Goal: Check status: Check status

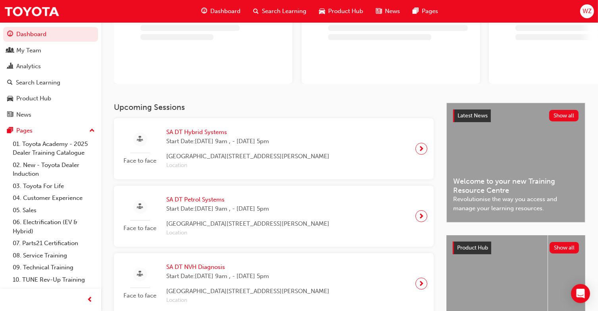
scroll to position [79, 0]
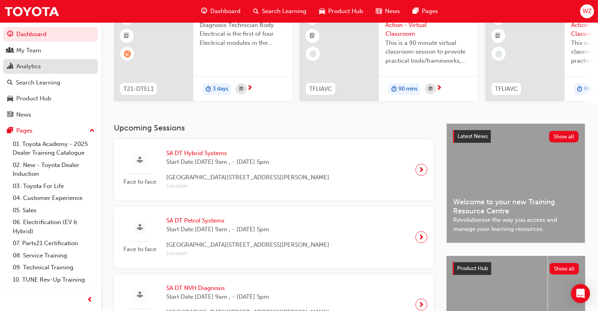
click at [35, 62] on div "Analytics" at bounding box center [50, 67] width 87 height 10
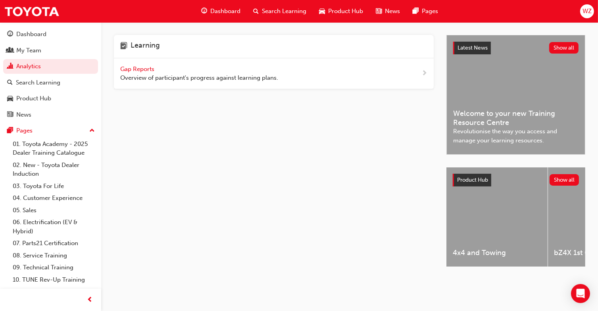
click at [141, 64] on div "Gap Reports Overview of participant's progress against learning plans." at bounding box center [274, 73] width 320 height 31
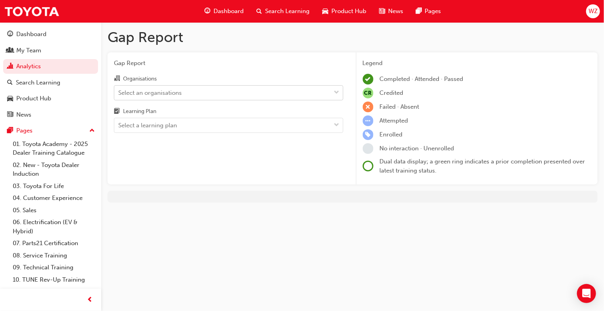
click at [154, 89] on div "Select an organisations" at bounding box center [150, 92] width 64 height 9
click at [119, 89] on input "Organisations Select an organisations" at bounding box center [118, 92] width 1 height 7
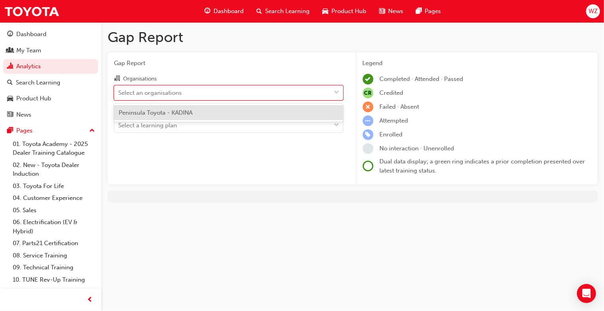
click at [173, 111] on span "Peninsula Toyota - KADINA" at bounding box center [156, 112] width 74 height 7
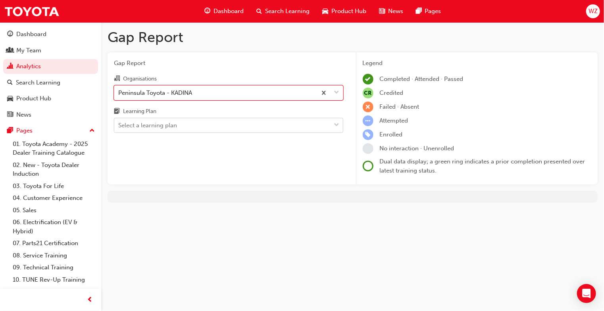
click at [172, 120] on div "Select a learning plan" at bounding box center [222, 126] width 217 height 14
click at [119, 122] on input "Learning Plan Select a learning plan" at bounding box center [118, 125] width 1 height 7
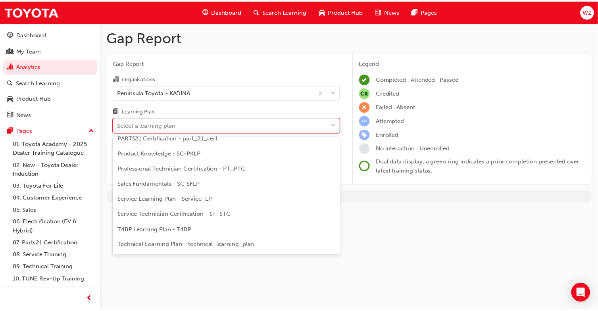
scroll to position [274, 0]
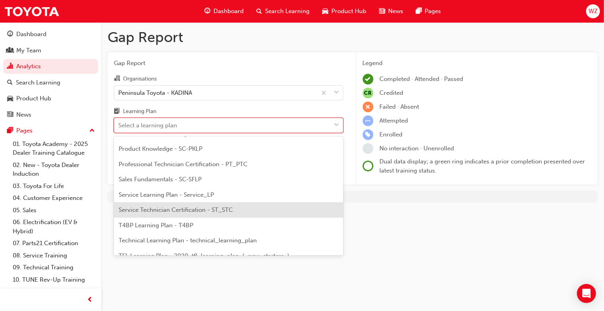
click at [195, 206] on span "Service Technician Certification - ST_STC" at bounding box center [176, 209] width 114 height 7
